Goal: Find specific page/section: Find specific page/section

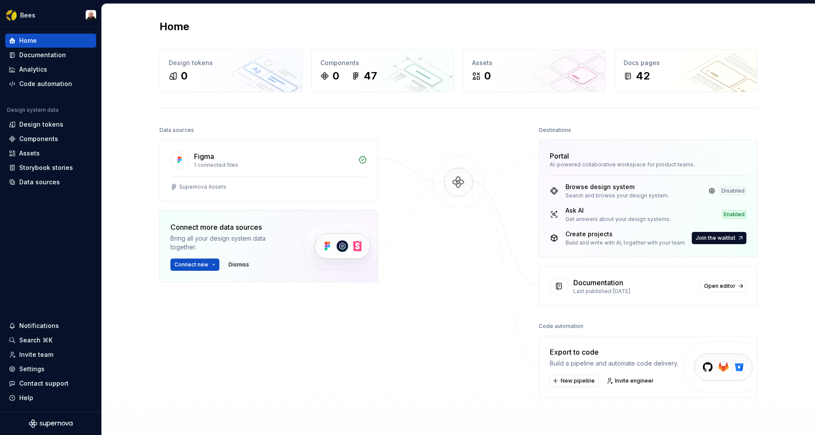
click at [136, 152] on div "Home Design tokens 0 Components 0 47 Assets 0 Docs pages 42 Data sources Figma …" at bounding box center [458, 226] width 713 height 445
click at [33, 15] on html "Bees Home Documentation Analytics Code automation Design system data Design tok…" at bounding box center [407, 217] width 815 height 435
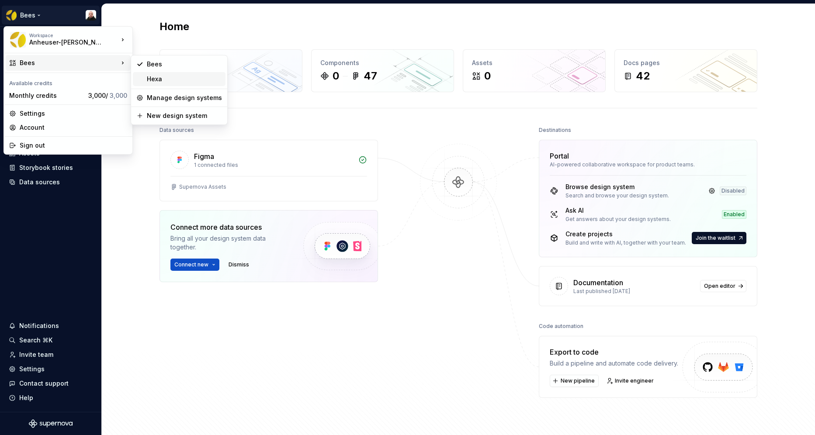
click at [154, 76] on div "Hexa" at bounding box center [184, 79] width 75 height 9
